Goal: Transaction & Acquisition: Book appointment/travel/reservation

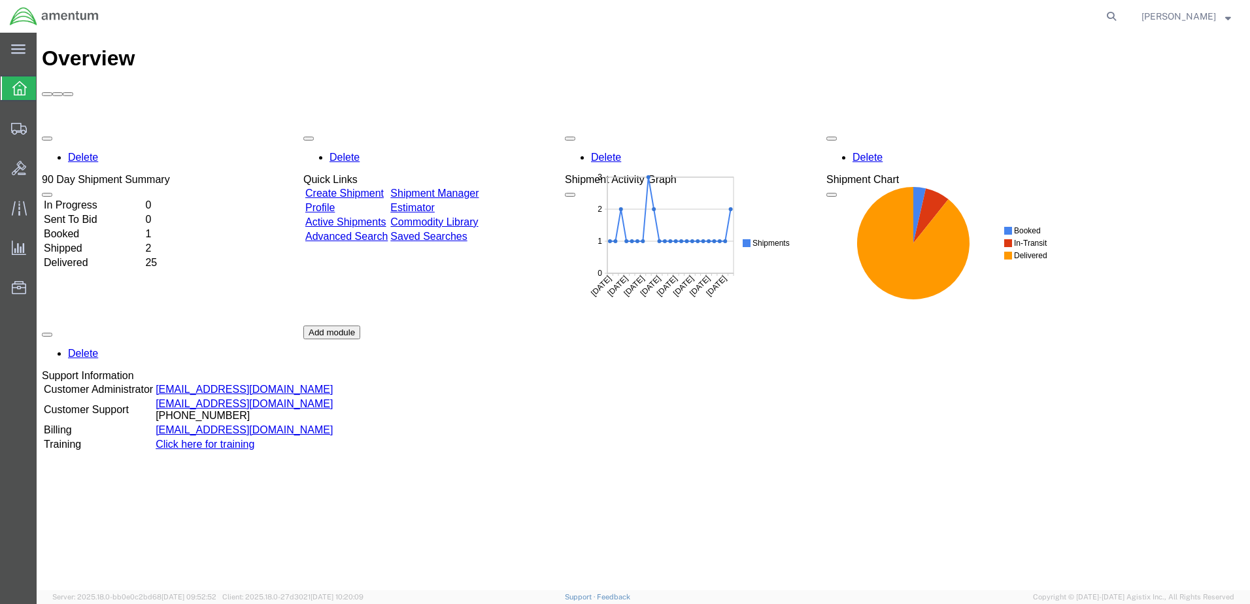
click at [474, 188] on link "Shipment Manager" at bounding box center [434, 193] width 88 height 11
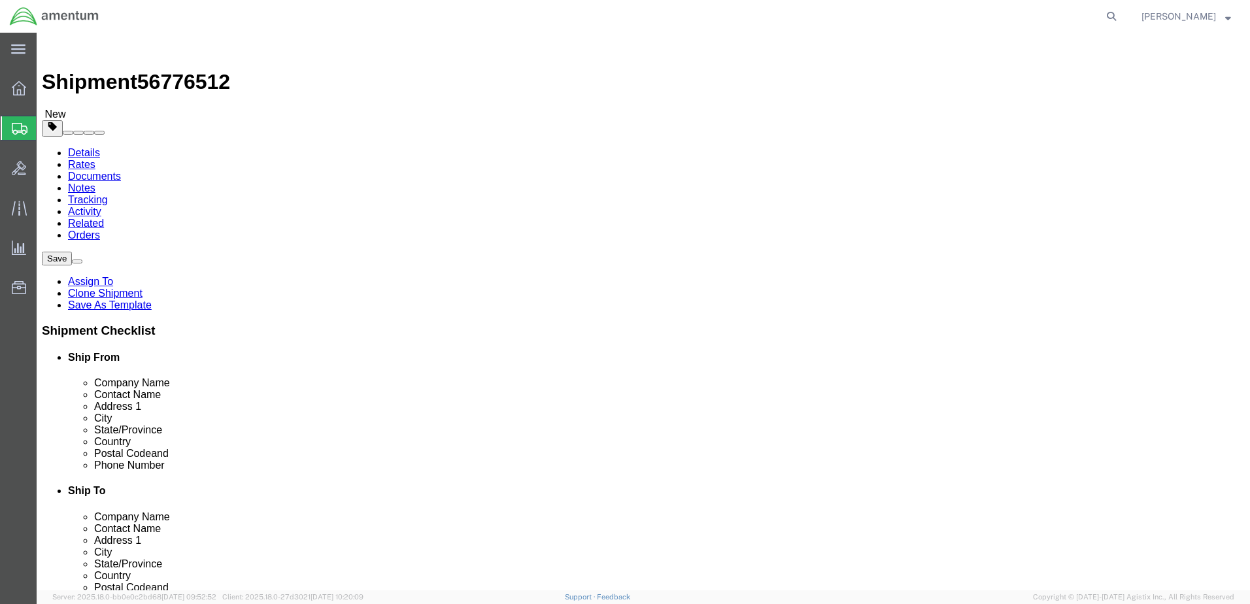
select select "42700"
select select "60191"
click button "Rate Shipment"
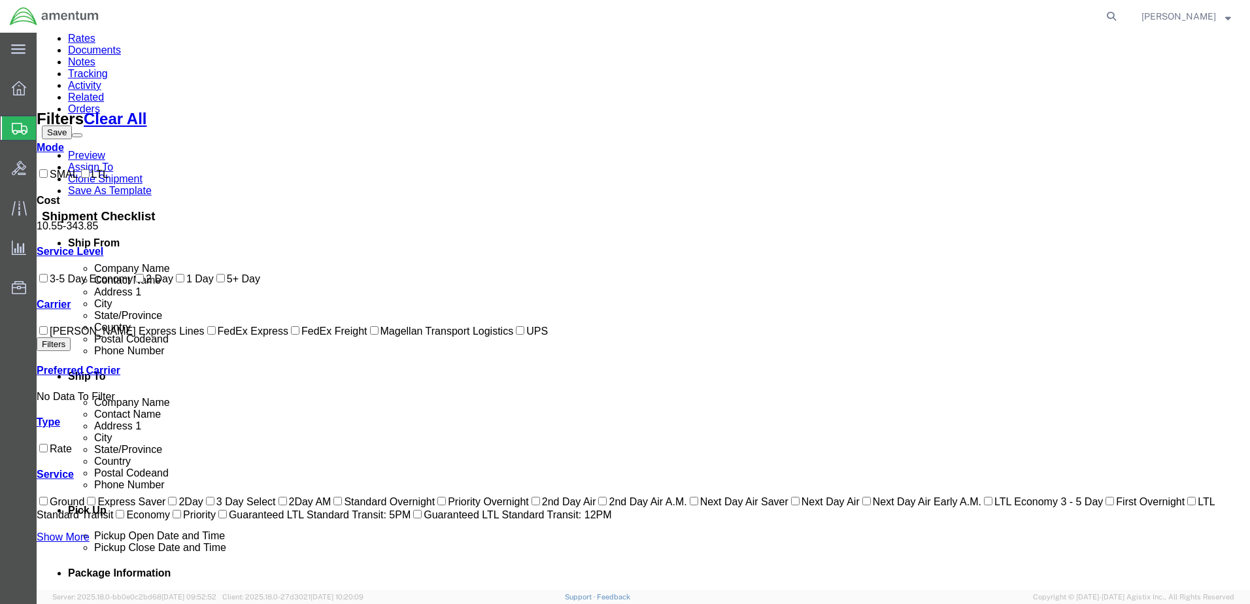
scroll to position [152, 0]
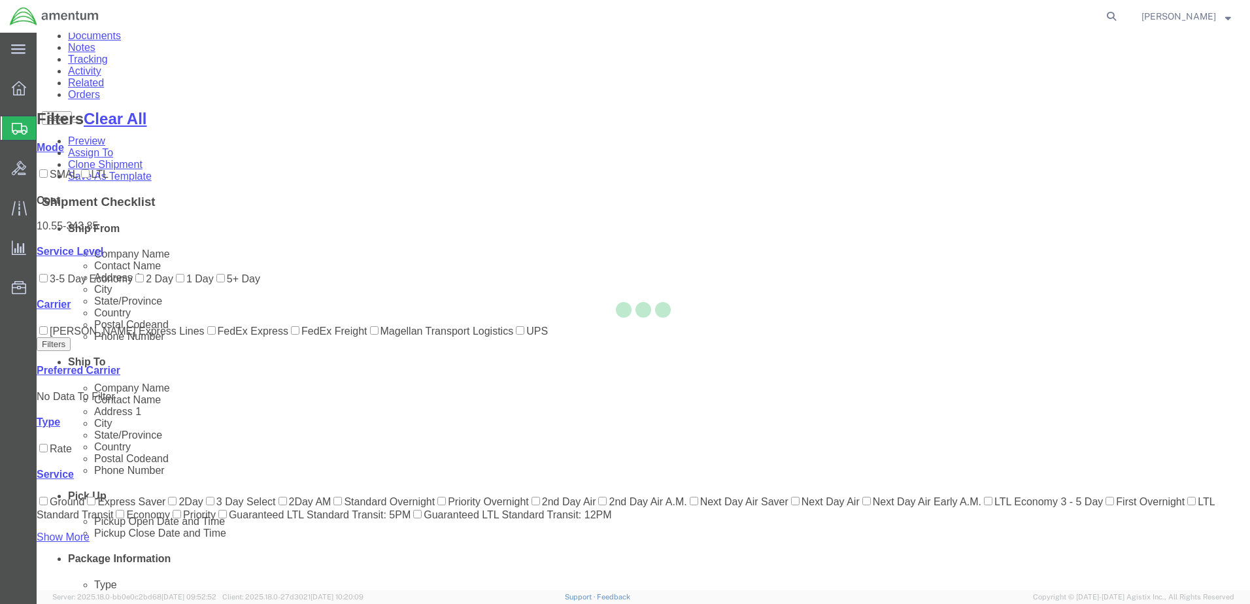
scroll to position [0, 0]
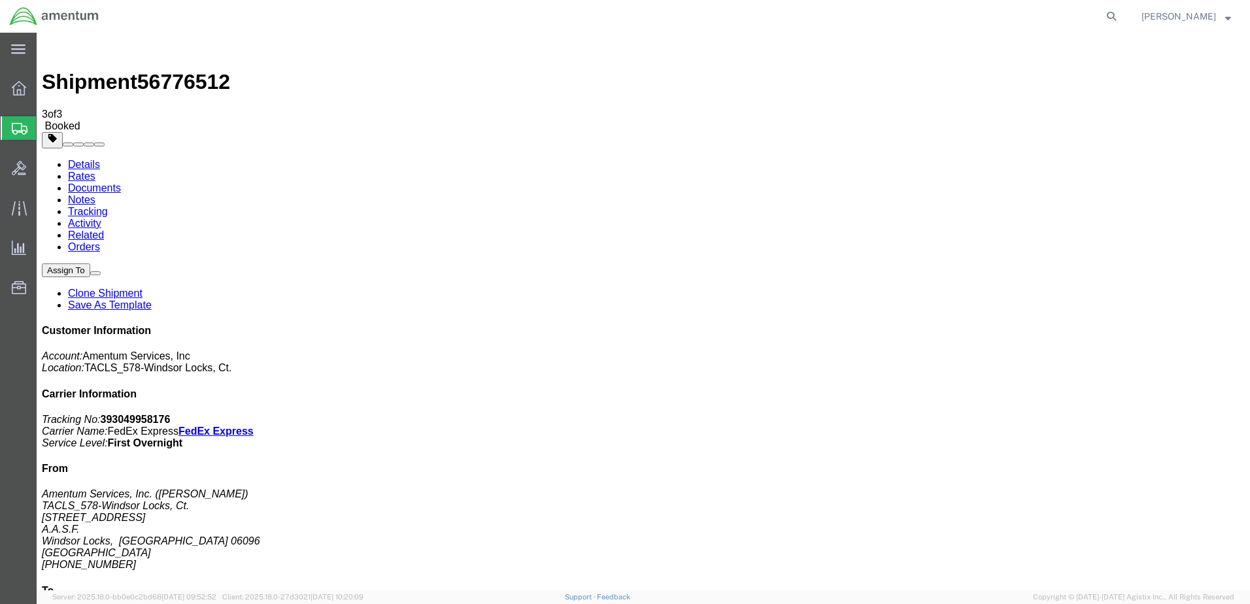
drag, startPoint x: 545, startPoint y: 233, endPoint x: 600, endPoint y: 259, distance: 60.8
